Goal: Information Seeking & Learning: Learn about a topic

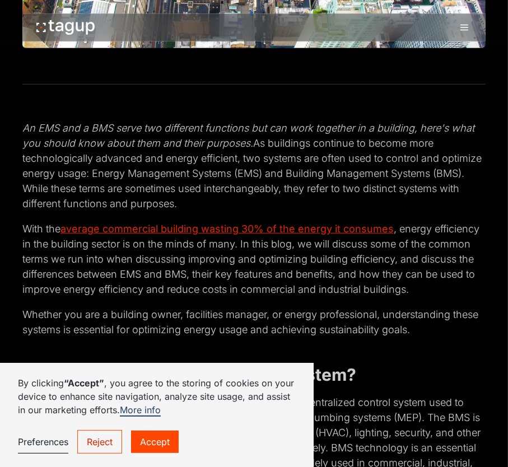
scroll to position [336, 0]
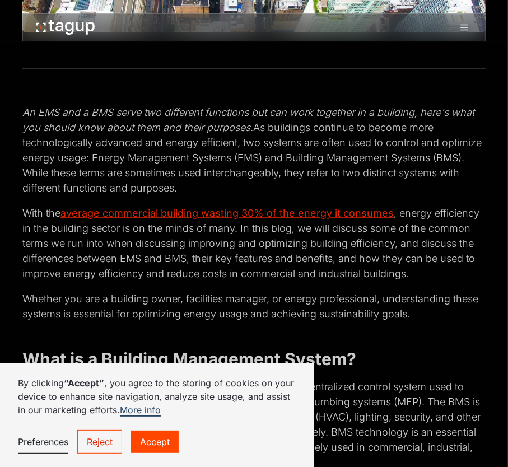
click at [145, 445] on link "Accept" at bounding box center [155, 442] width 48 height 22
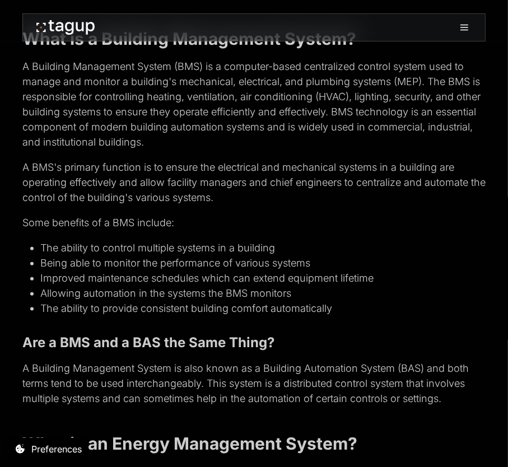
scroll to position [672, 0]
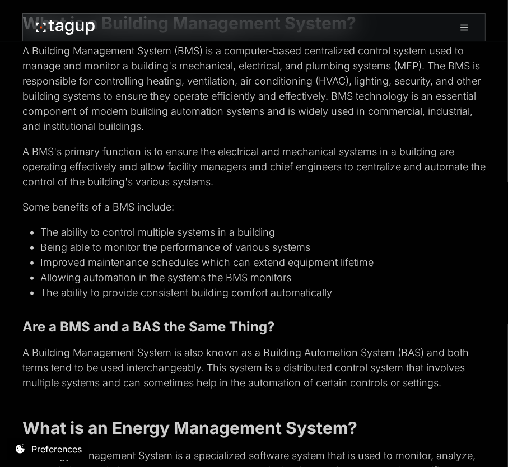
drag, startPoint x: 207, startPoint y: 364, endPoint x: 436, endPoint y: 383, distance: 230.0
click at [443, 383] on p "A Building Management System is also known as a Building Automation System (BAS…" at bounding box center [253, 367] width 463 height 45
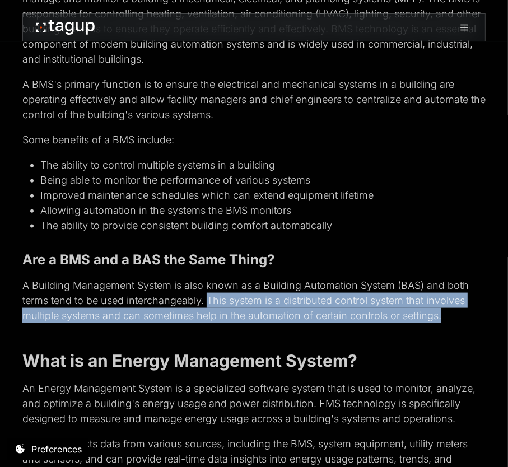
scroll to position [841, 0]
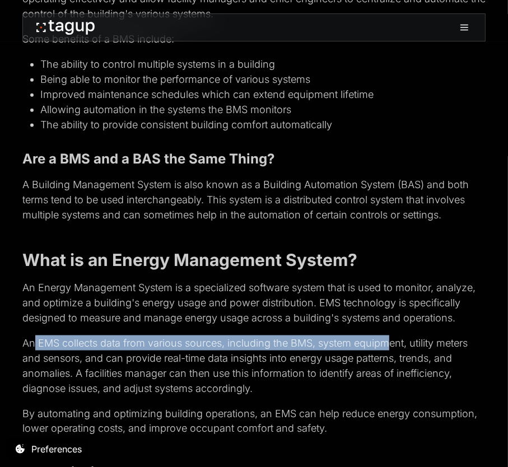
drag, startPoint x: 33, startPoint y: 338, endPoint x: 388, endPoint y: 340, distance: 354.7
click at [388, 340] on p "An EMS collects data from various sources, including the BMS, system equipment,…" at bounding box center [253, 366] width 463 height 61
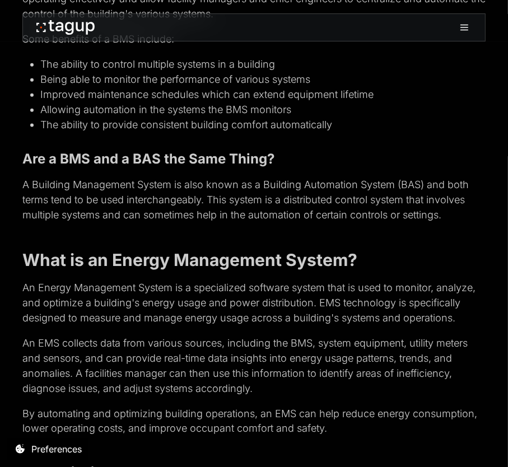
click at [150, 366] on p "An EMS collects data from various sources, including the BMS, system equipment,…" at bounding box center [253, 366] width 463 height 61
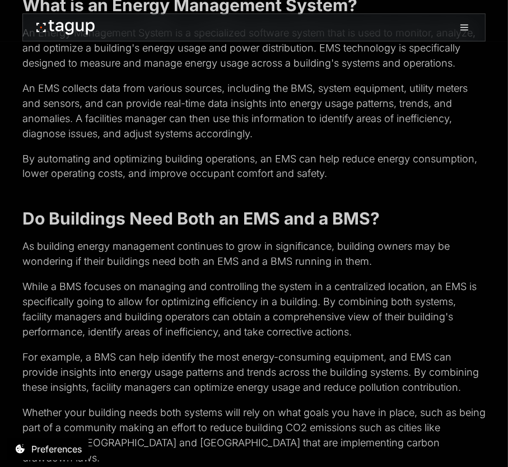
scroll to position [1121, 0]
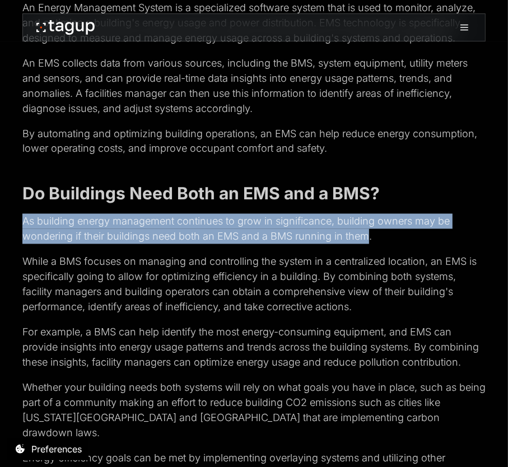
drag, startPoint x: 24, startPoint y: 229, endPoint x: 370, endPoint y: 240, distance: 345.9
click at [370, 240] on p "As building energy management continues to grow in significance, building owner…" at bounding box center [253, 229] width 463 height 30
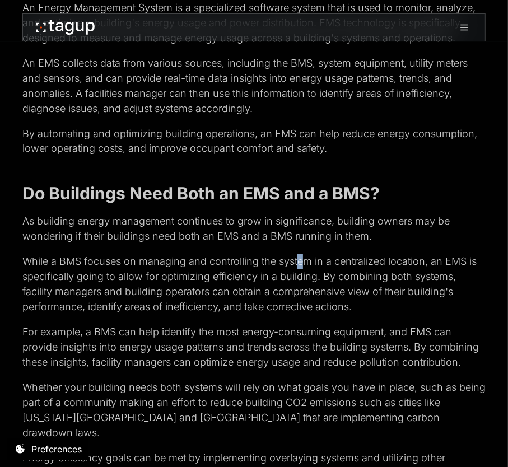
drag, startPoint x: 370, startPoint y: 240, endPoint x: 300, endPoint y: 255, distance: 71.1
click at [300, 255] on p "While a BMS focuses on managing and controlling the system in a centralized loc…" at bounding box center [253, 284] width 463 height 61
drag, startPoint x: 300, startPoint y: 255, endPoint x: 271, endPoint y: 269, distance: 32.8
click at [271, 269] on p "While a BMS focuses on managing and controlling the system in a centralized loc…" at bounding box center [253, 284] width 463 height 61
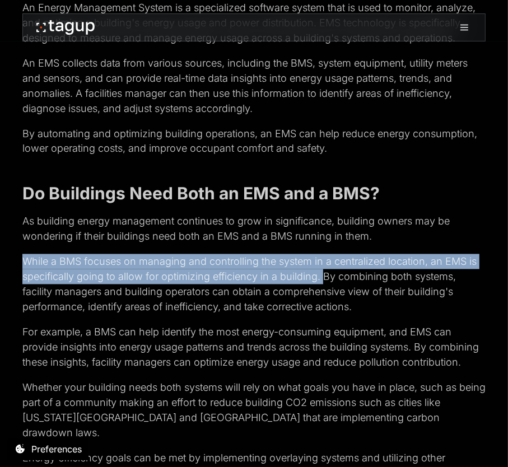
drag, startPoint x: 23, startPoint y: 261, endPoint x: 326, endPoint y: 279, distance: 303.1
click at [326, 279] on p "While a BMS focuses on managing and controlling the system in a centralized loc…" at bounding box center [253, 284] width 463 height 61
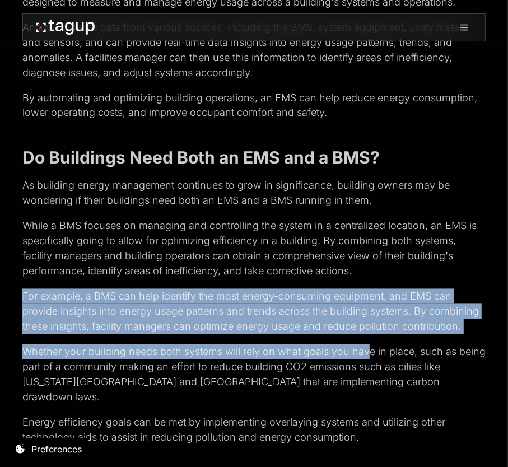
scroll to position [1177, 0]
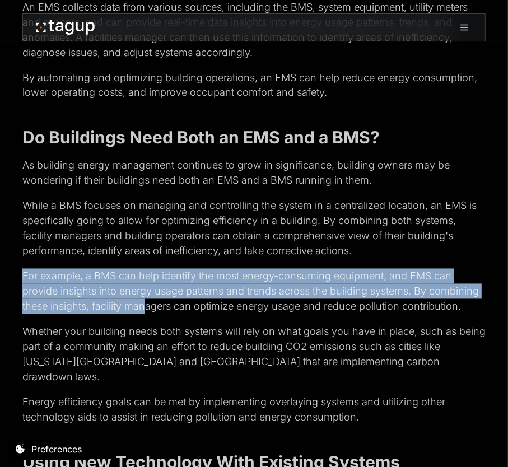
drag, startPoint x: 20, startPoint y: 331, endPoint x: 146, endPoint y: 306, distance: 129.1
click at [146, 306] on div "An EMS and a BMS serve two different functions but can work together in a build…" at bounding box center [254, 57] width 508 height 1658
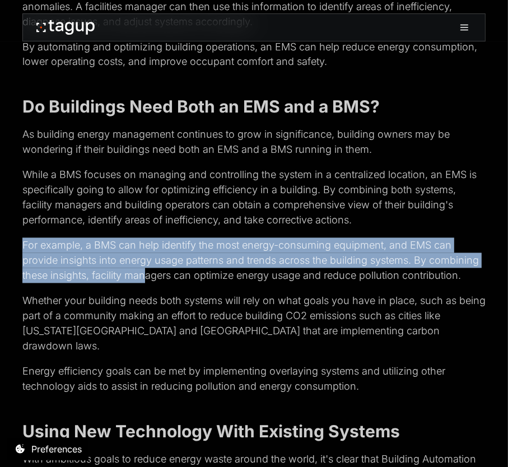
scroll to position [1233, 0]
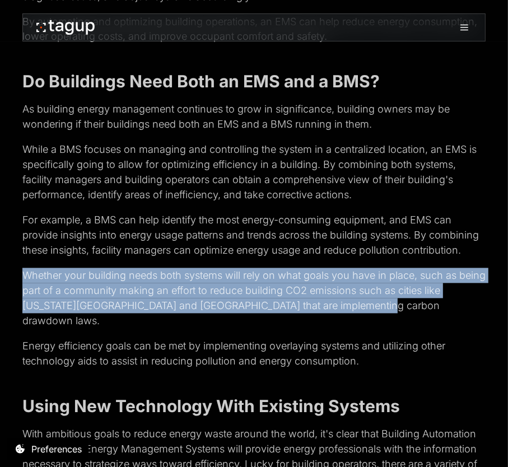
drag, startPoint x: 25, startPoint y: 277, endPoint x: 390, endPoint y: 307, distance: 366.5
click at [390, 307] on p "Whether your building needs both systems will rely on what goals you have in pl…" at bounding box center [253, 298] width 463 height 61
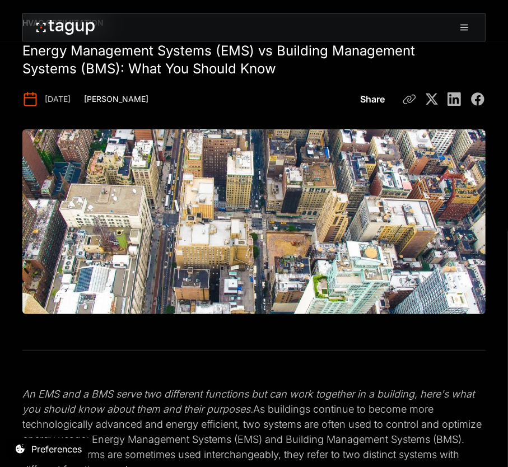
scroll to position [0, 0]
